Goal: Task Accomplishment & Management: Complete application form

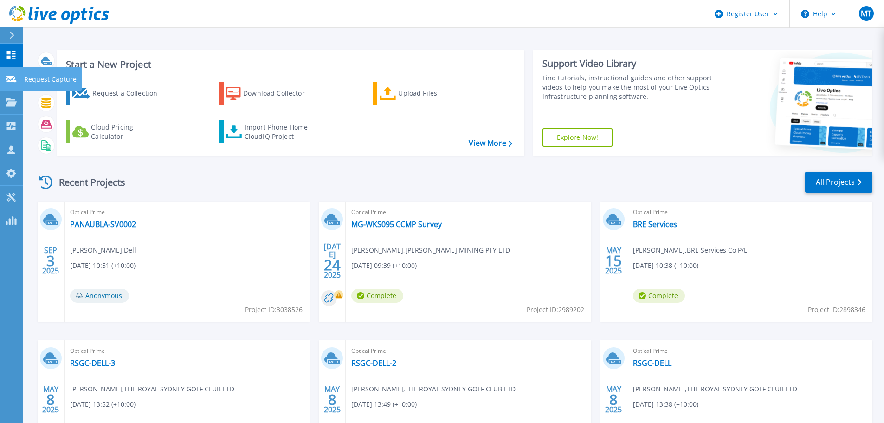
click at [22, 79] on link "Request Capture Request Capture" at bounding box center [11, 79] width 23 height 24
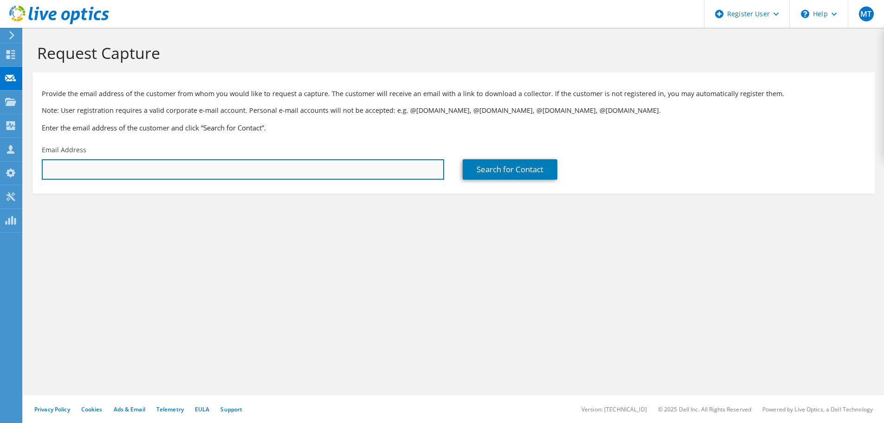
click at [199, 167] on input "text" at bounding box center [243, 169] width 402 height 20
paste input "[PERSON_NAME][EMAIL_ADDRESS][DOMAIN_NAME]"
type input "[PERSON_NAME][EMAIL_ADDRESS][DOMAIN_NAME]"
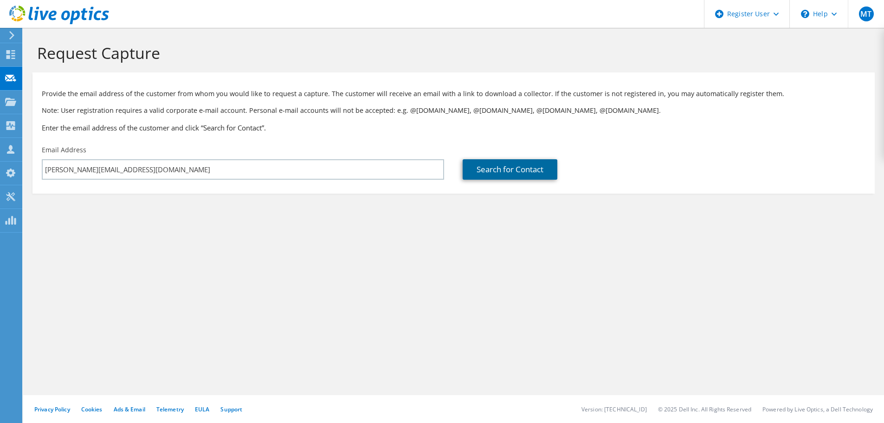
click at [487, 162] on link "Search for Contact" at bounding box center [509, 169] width 95 height 20
type input "Reef Safari Diving Pty Ltd"
type input "[PERSON_NAME]"
type input "Australia"
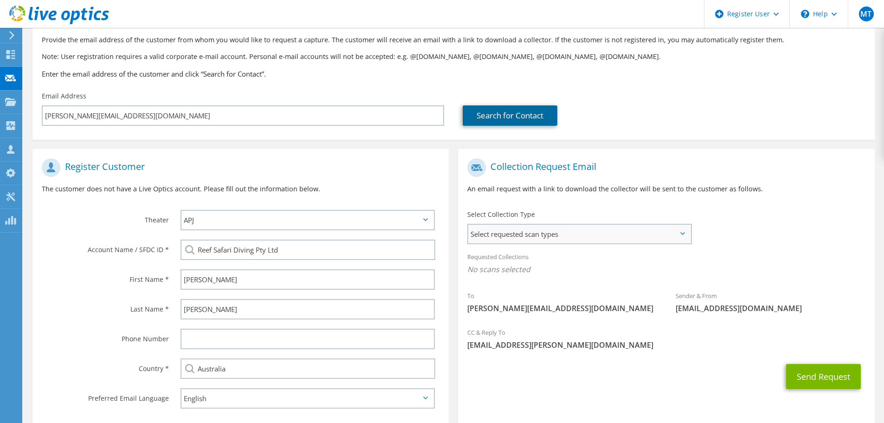
scroll to position [104, 0]
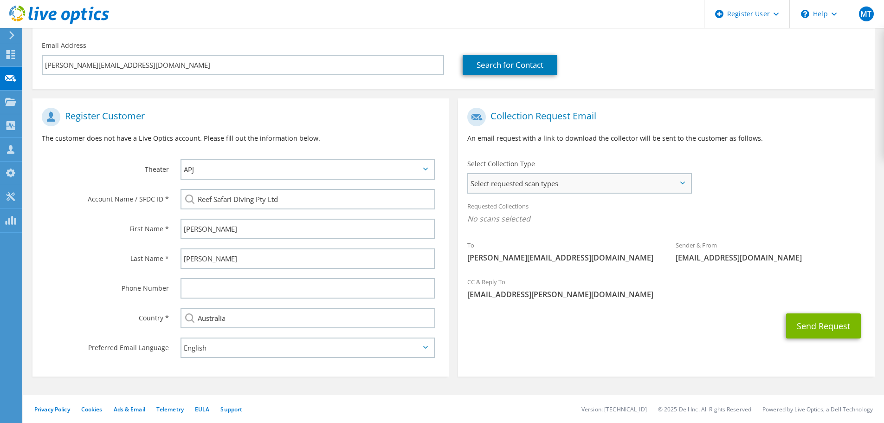
click at [601, 187] on span "Select requested scan types" at bounding box center [579, 183] width 222 height 19
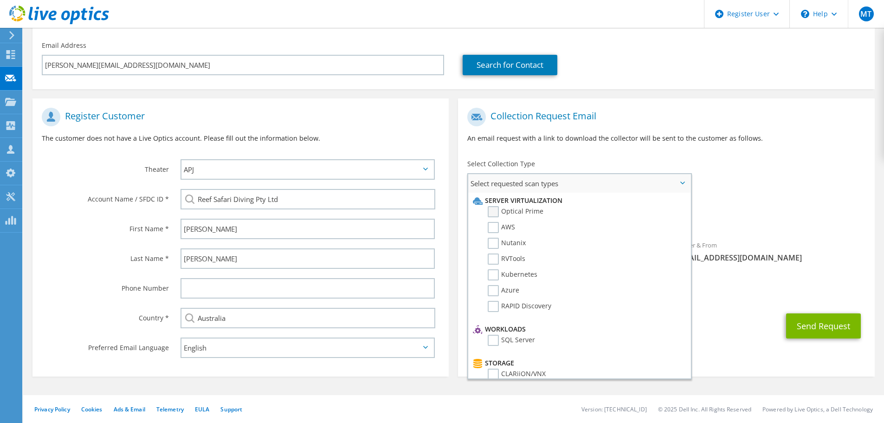
click at [538, 212] on label "Optical Prime" at bounding box center [516, 211] width 56 height 11
click at [0, 0] on input "Optical Prime" at bounding box center [0, 0] width 0 height 0
click at [769, 250] on div "Sender & From [EMAIL_ADDRESS][DOMAIN_NAME]" at bounding box center [770, 254] width 208 height 32
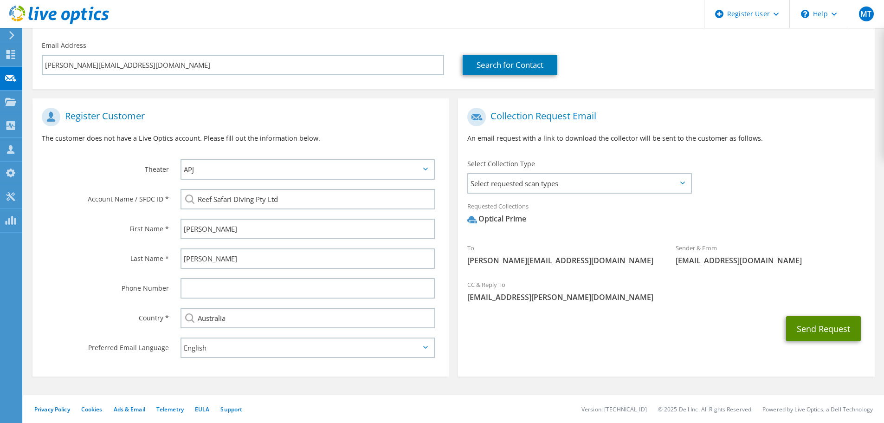
click at [812, 327] on button "Send Request" at bounding box center [823, 328] width 75 height 25
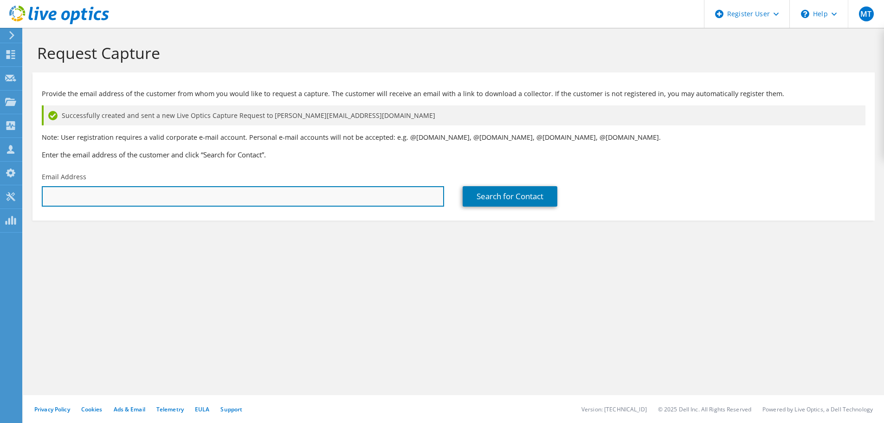
click at [359, 190] on input "text" at bounding box center [243, 196] width 402 height 20
drag, startPoint x: 377, startPoint y: 205, endPoint x: 398, endPoint y: 204, distance: 21.4
click at [377, 205] on input "text" at bounding box center [243, 196] width 402 height 20
paste input "[PERSON_NAME][EMAIL_ADDRESS][DOMAIN_NAME]"
type input "[PERSON_NAME][EMAIL_ADDRESS][DOMAIN_NAME]"
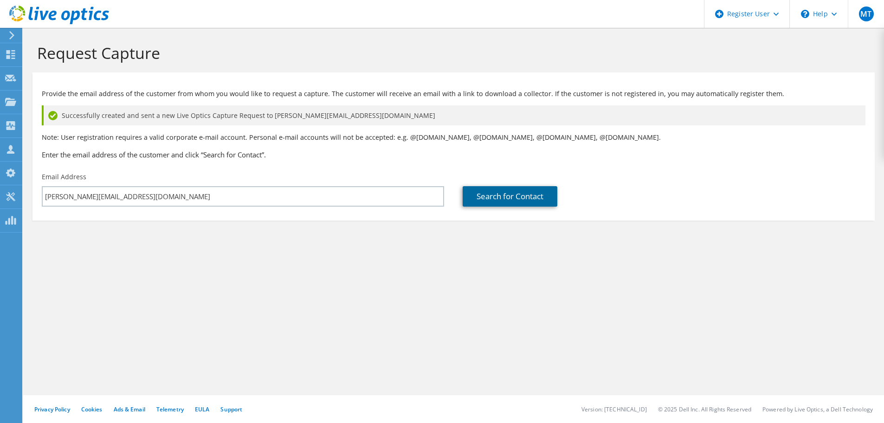
click at [501, 186] on link "Search for Contact" at bounding box center [509, 196] width 95 height 20
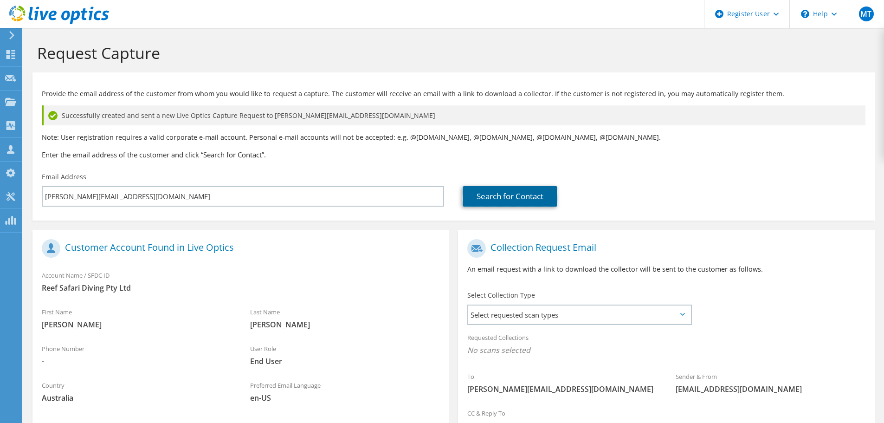
scroll to position [93, 0]
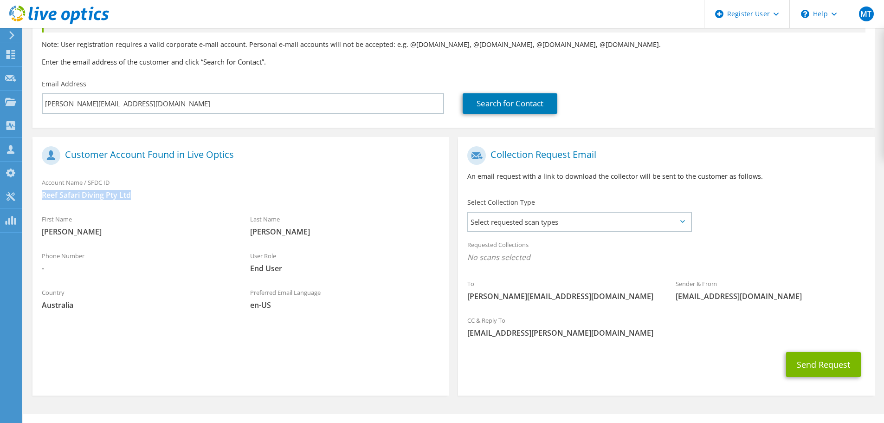
drag, startPoint x: 139, startPoint y: 194, endPoint x: 42, endPoint y: 197, distance: 97.4
click at [42, 197] on span "Reef Safari Diving Pty Ltd" at bounding box center [241, 195] width 398 height 10
copy span "Reef Safari Diving Pty Ltd"
